Goal: Check status: Check status

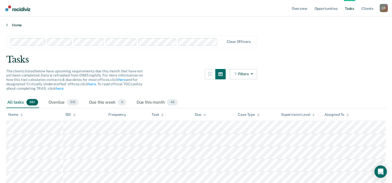
click at [18, 24] on link "Home" at bounding box center [195, 25] width 379 height 5
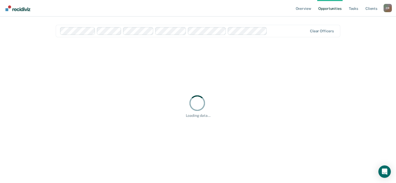
click at [299, 29] on div at bounding box center [288, 31] width 38 height 6
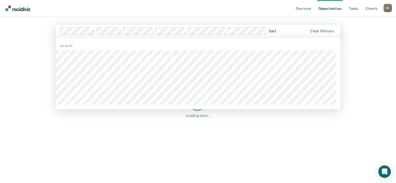
type input "[PERSON_NAME]"
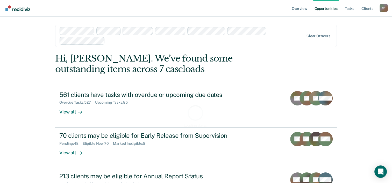
click at [320, 35] on main "Clear officers Loading data... [PERSON_NAME]. We’ve found some outstanding item…" at bounding box center [196, 94] width 294 height 154
click at [314, 33] on div "Clear officers" at bounding box center [195, 36] width 281 height 22
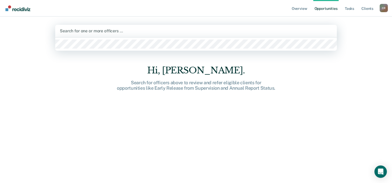
click at [155, 31] on div at bounding box center [196, 31] width 272 height 6
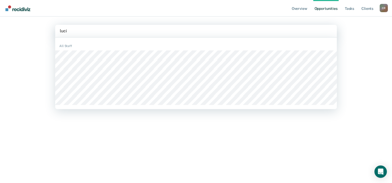
type input "[PERSON_NAME]"
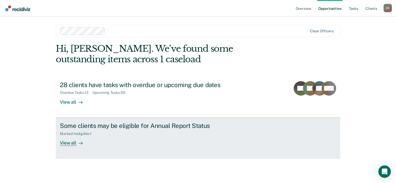
click at [78, 144] on div at bounding box center [79, 143] width 6 height 6
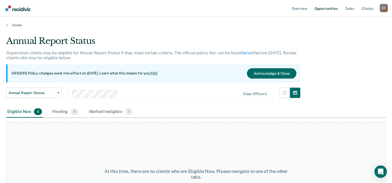
click at [321, 8] on link "Opportunities" at bounding box center [325, 8] width 25 height 17
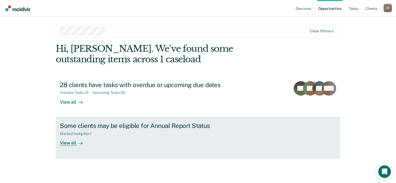
click at [73, 143] on div "View all" at bounding box center [74, 141] width 29 height 10
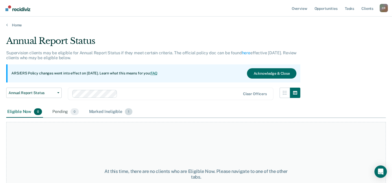
click at [104, 115] on div "Marked Ineligible 1" at bounding box center [111, 111] width 46 height 11
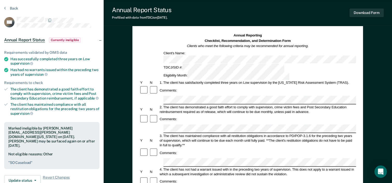
scroll to position [26, 0]
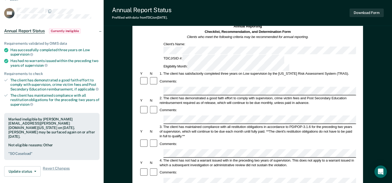
click at [17, 151] on div "Marked ineligible by Esmeralda.Aguirre@tdcj.texas.gov on September 9, 2025. Dan…" at bounding box center [51, 136] width 95 height 47
click at [19, 152] on pre "" SO Caseload "" at bounding box center [51, 154] width 87 height 4
drag, startPoint x: 19, startPoint y: 150, endPoint x: 9, endPoint y: 151, distance: 10.2
click at [9, 151] on div "Marked ineligible by Esmeralda.Aguirre@tdcj.texas.gov on September 9, 2025. Dan…" at bounding box center [51, 136] width 95 height 47
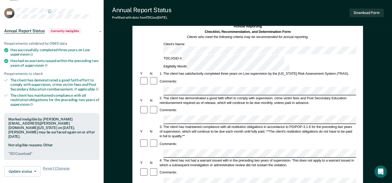
click at [10, 152] on pre "" SO Caseload "" at bounding box center [51, 154] width 87 height 4
drag, startPoint x: 10, startPoint y: 150, endPoint x: 17, endPoint y: 150, distance: 6.5
click at [17, 152] on pre "" SO Caseload "" at bounding box center [51, 154] width 87 height 4
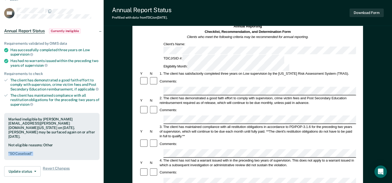
click at [17, 152] on pre "" SO Caseload "" at bounding box center [51, 154] width 87 height 4
click at [18, 152] on pre "" SO Caseload "" at bounding box center [51, 154] width 87 height 4
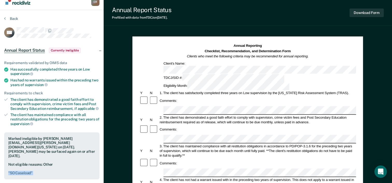
scroll to position [0, 0]
